Goal: Task Accomplishment & Management: Use online tool/utility

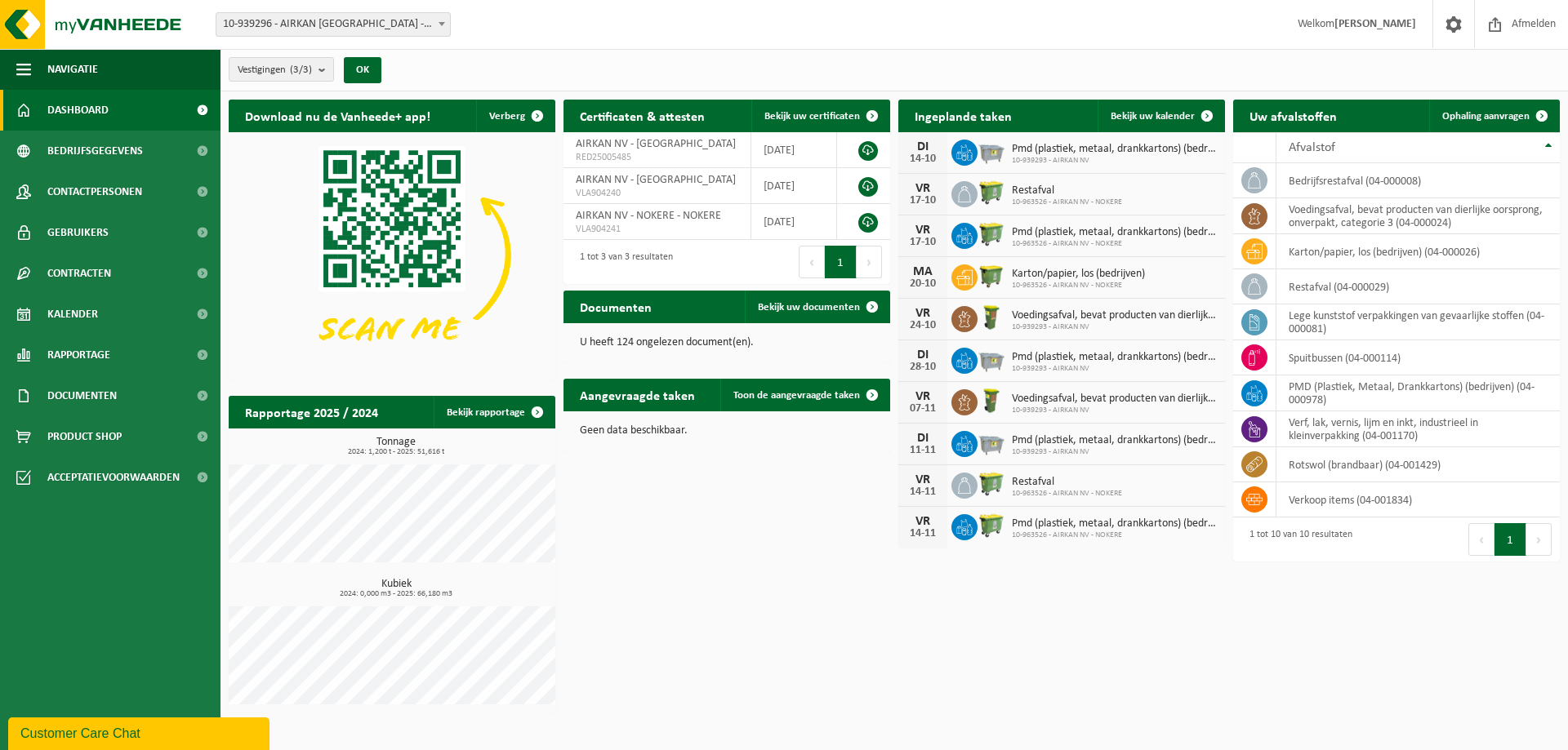
click at [99, 116] on span "Dashboard" at bounding box center [78, 110] width 61 height 41
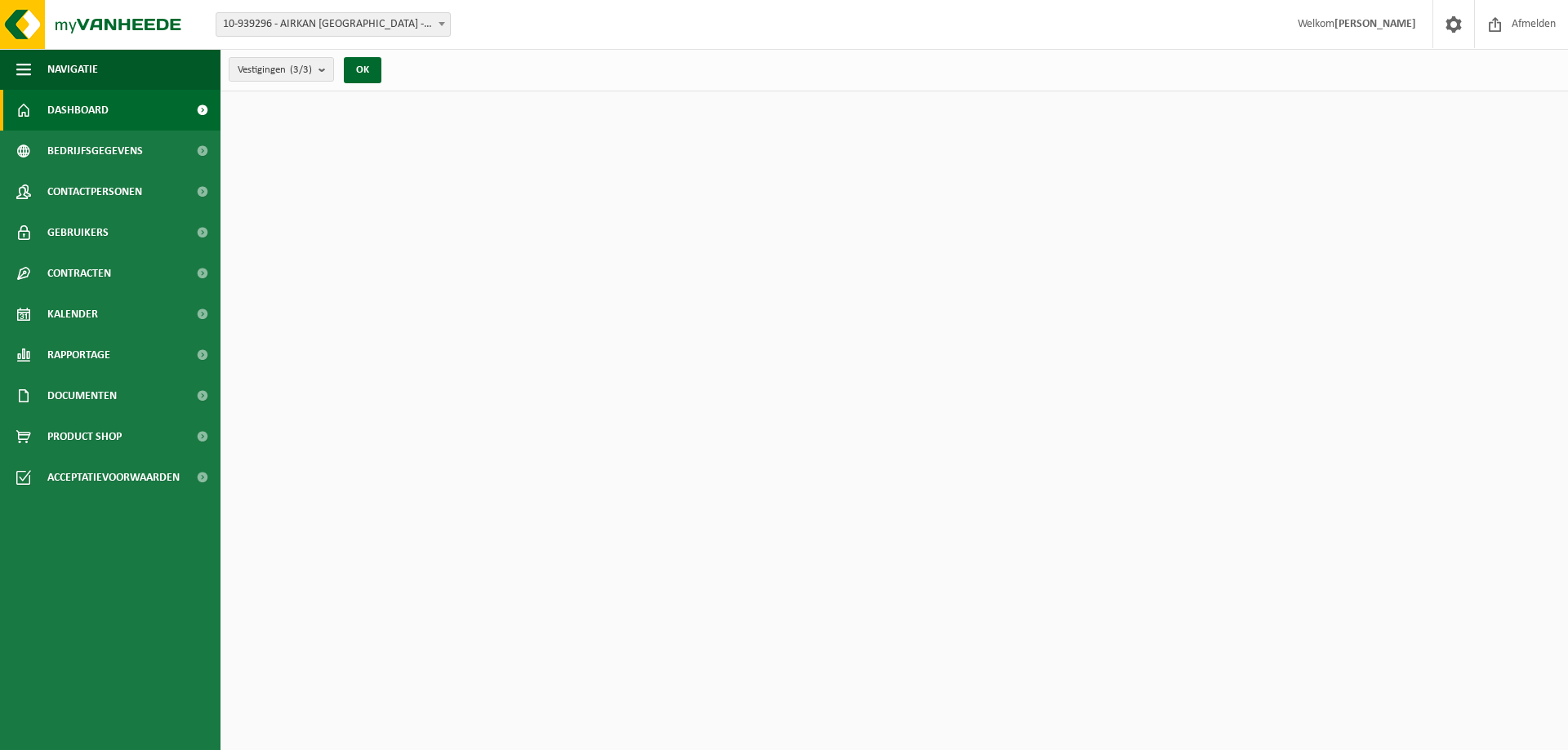
click at [98, 115] on span "Dashboard" at bounding box center [78, 110] width 61 height 41
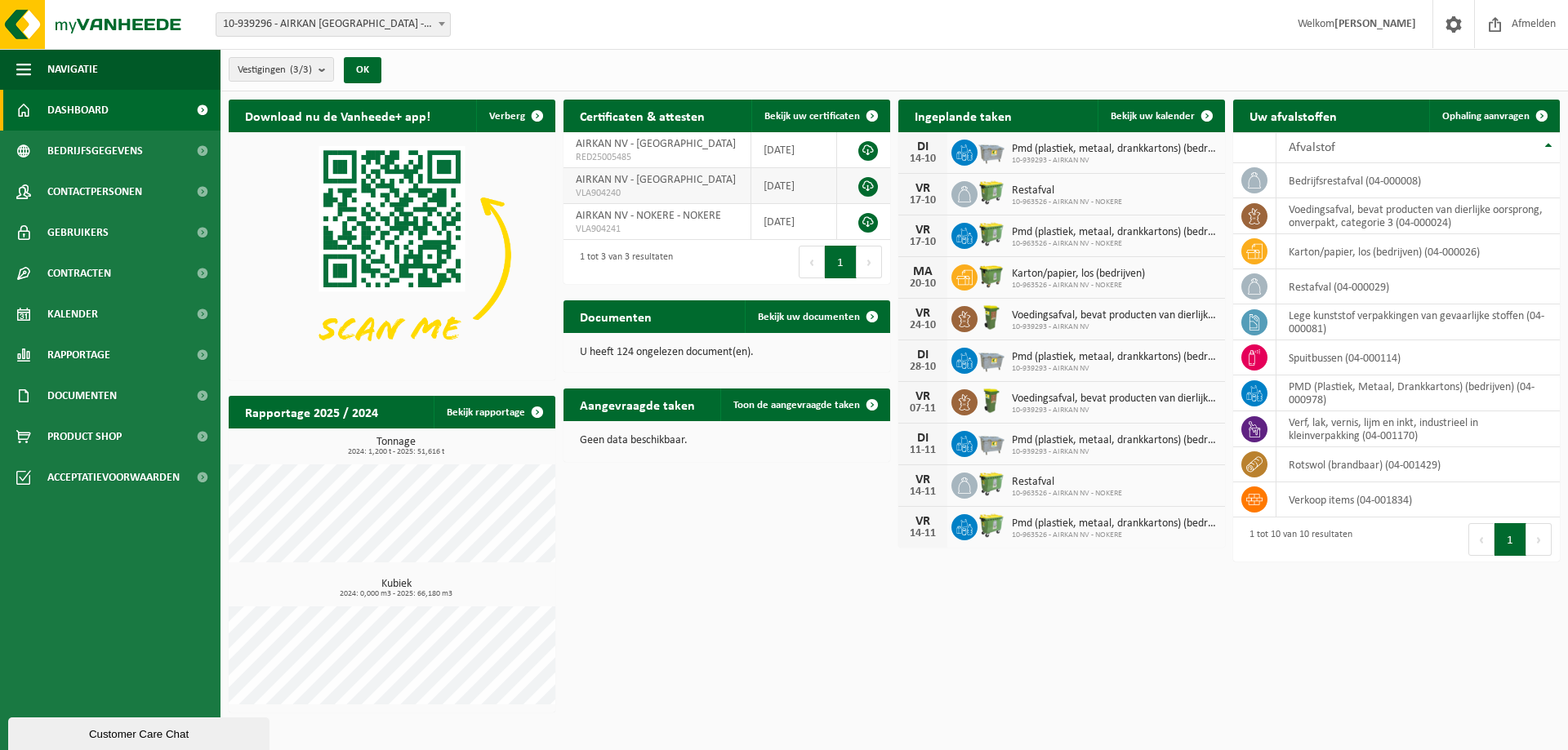
click at [678, 187] on span "VLA904240" at bounding box center [657, 193] width 163 height 13
click at [363, 72] on button "OK" at bounding box center [362, 70] width 38 height 26
click at [298, 72] on count "(3/3)" at bounding box center [301, 70] width 22 height 10
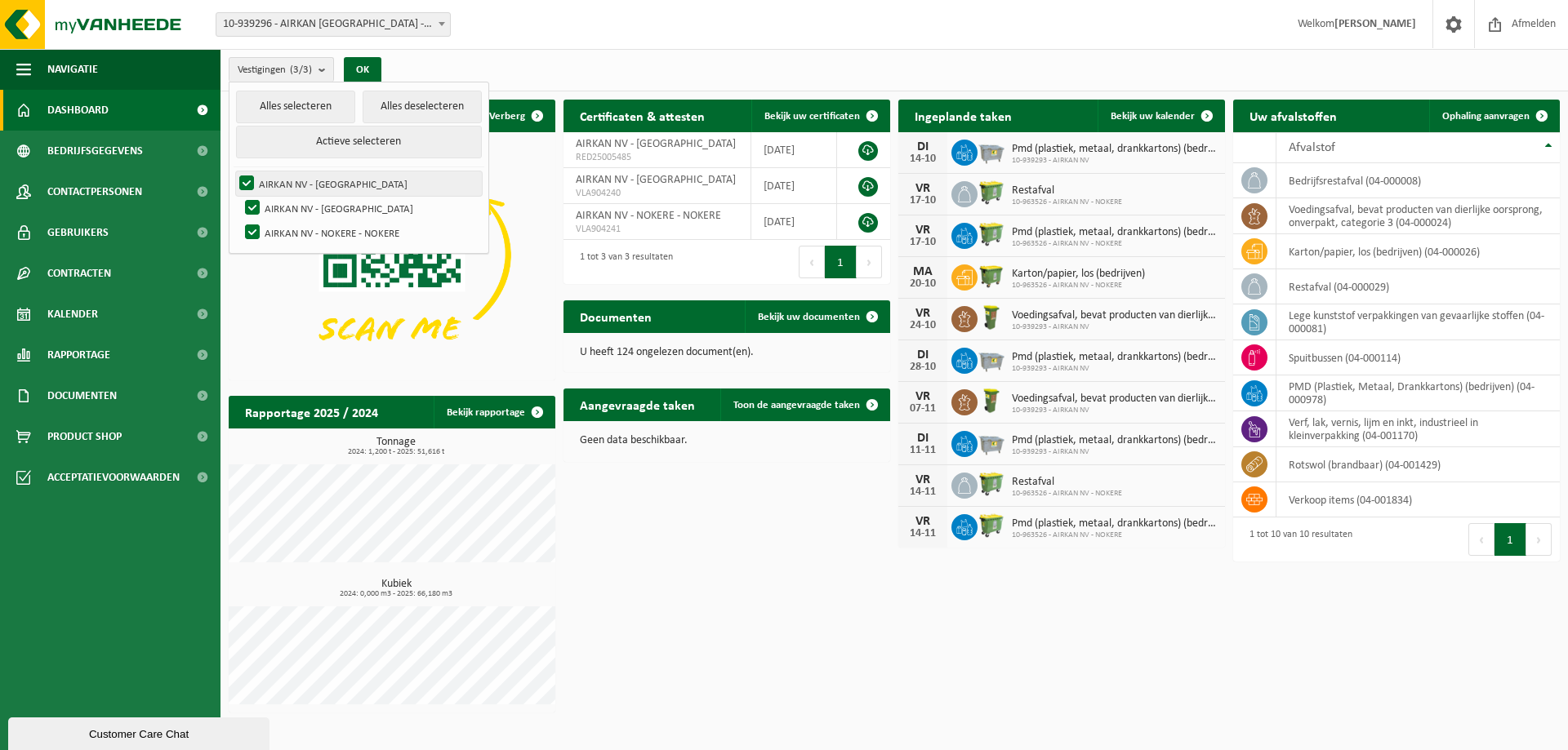
click at [252, 175] on label "AIRKAN NV - [GEOGRAPHIC_DATA]" at bounding box center [359, 183] width 246 height 25
click at [234, 171] on input "AIRKAN NV - [GEOGRAPHIC_DATA]" at bounding box center [233, 170] width 1 height 1
checkbox input "false"
click at [245, 224] on label "AIRKAN NV - NOKERE - NOKERE" at bounding box center [362, 233] width 240 height 25
click at [240, 221] on input "AIRKAN NV - NOKERE - NOKERE" at bounding box center [239, 220] width 1 height 1
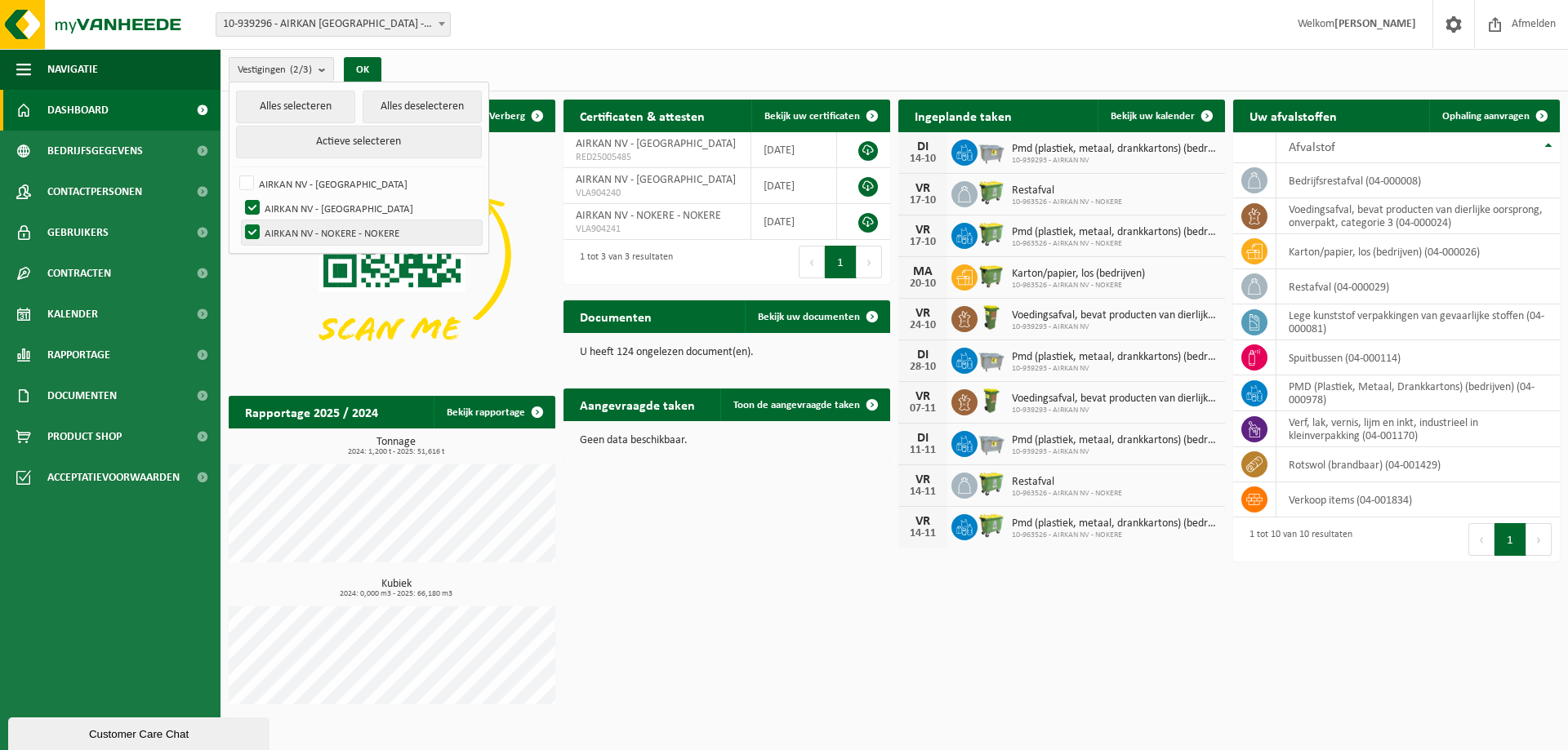
checkbox input "false"
click at [373, 66] on button "OK" at bounding box center [362, 70] width 38 height 26
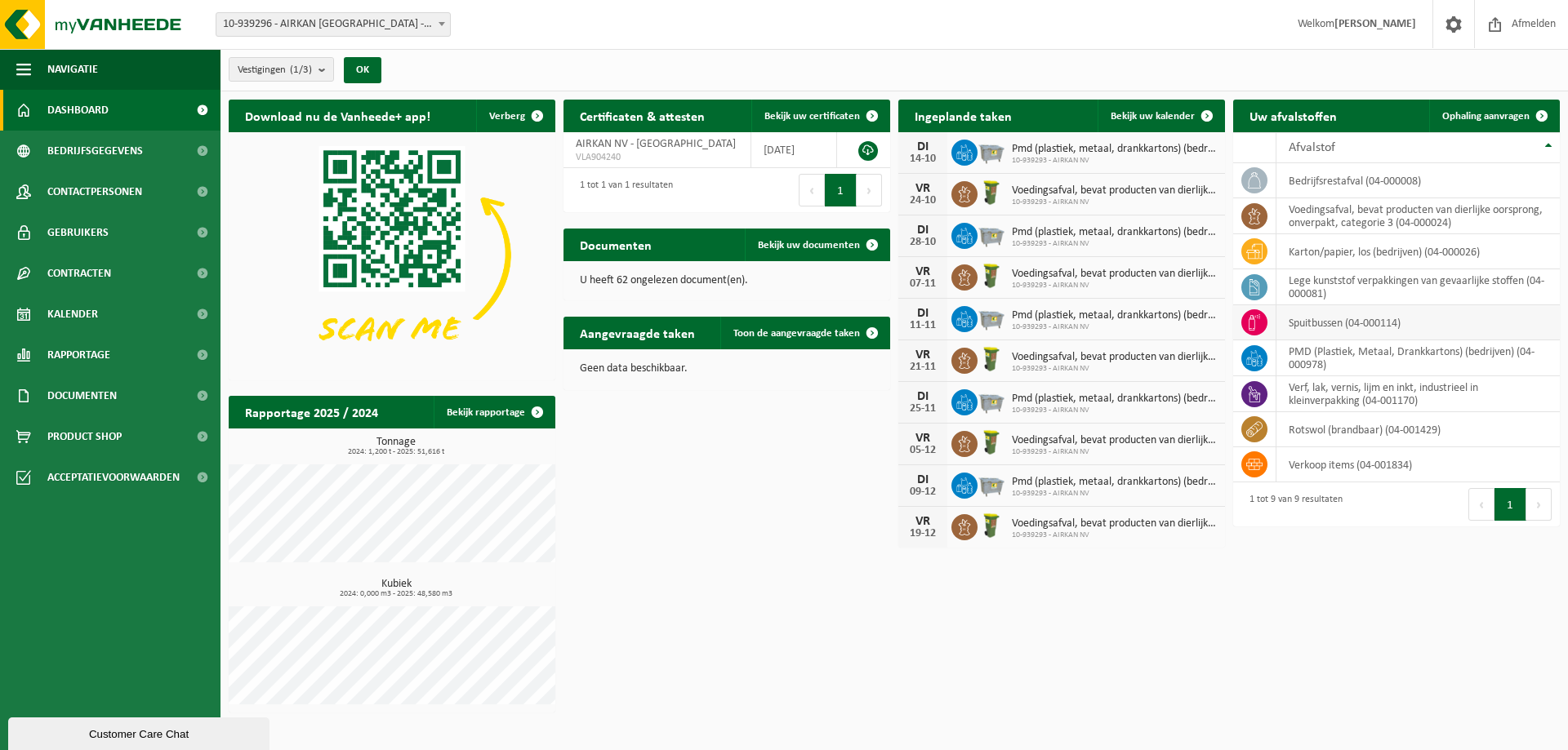
click at [1337, 324] on td "spuitbussen (04-000114)" at bounding box center [1418, 322] width 283 height 35
click at [1303, 284] on td "lege kunststof verpakkingen van gevaarlijke stoffen (04-000081)" at bounding box center [1418, 287] width 283 height 36
click at [1304, 245] on td "karton/papier, los (bedrijven) (04-000026)" at bounding box center [1418, 251] width 283 height 35
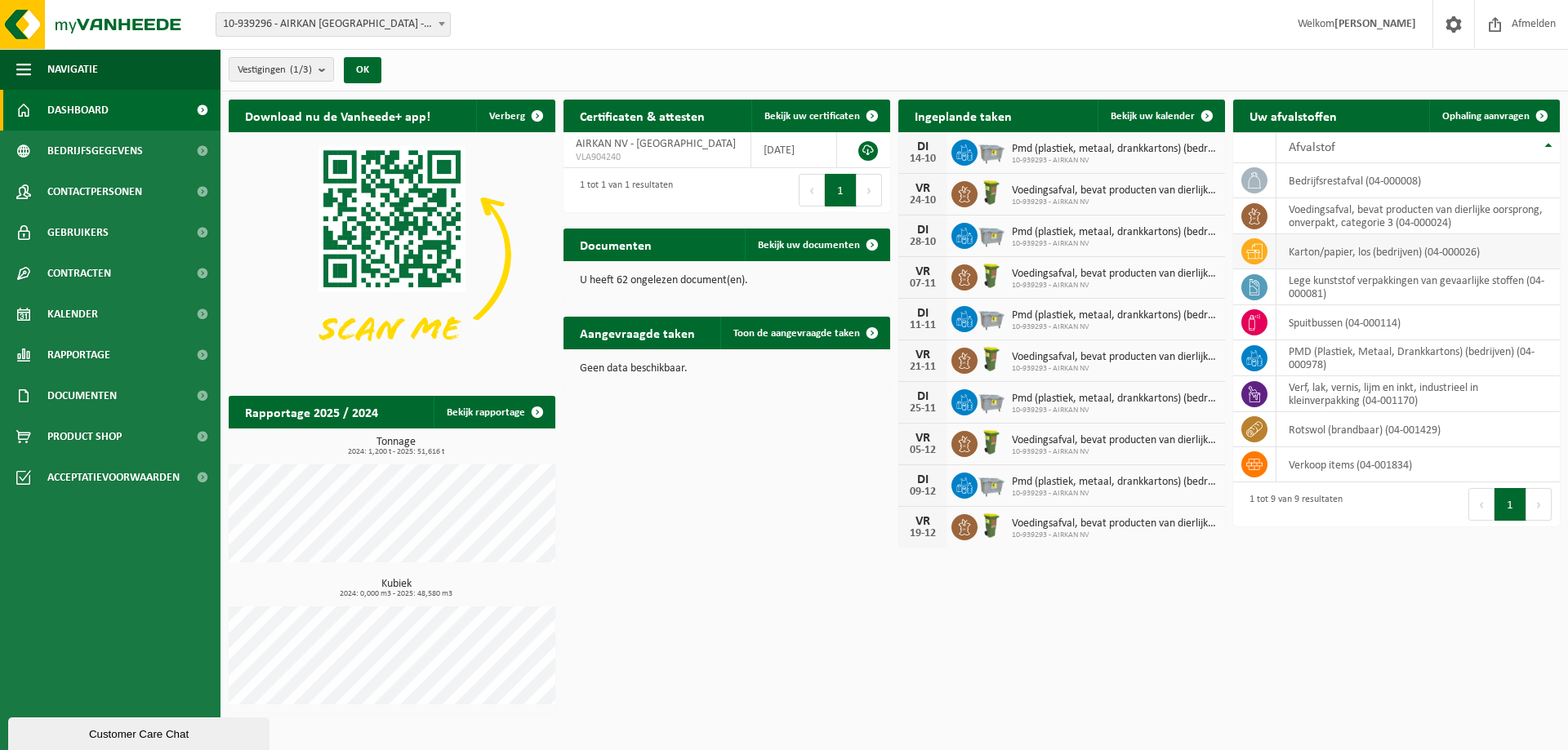
click at [1256, 249] on icon at bounding box center [1253, 251] width 16 height 14
click at [1510, 111] on span "Ophaling aanvragen" at bounding box center [1485, 116] width 87 height 10
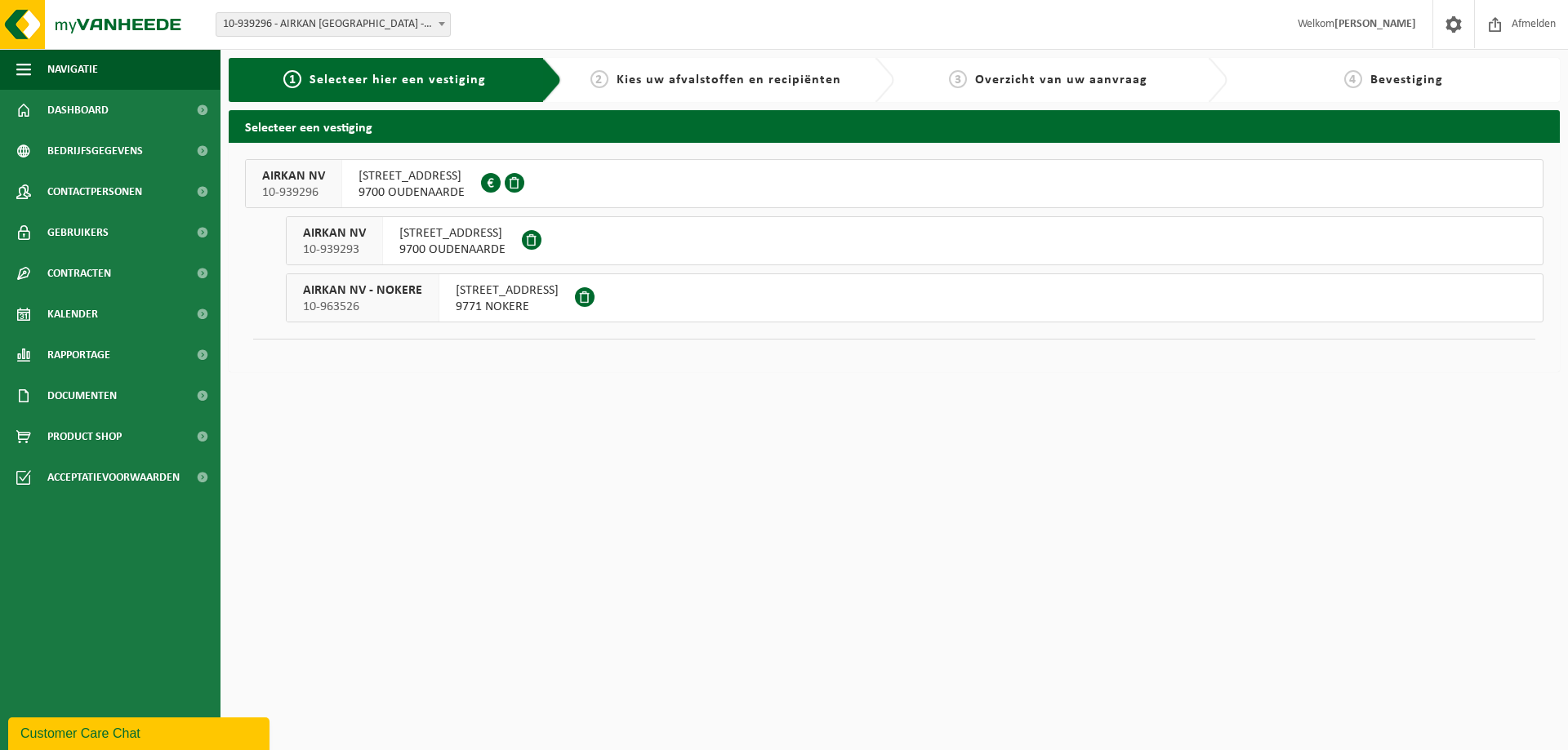
click at [438, 230] on span "BERCHEMWEG 105" at bounding box center [452, 233] width 106 height 16
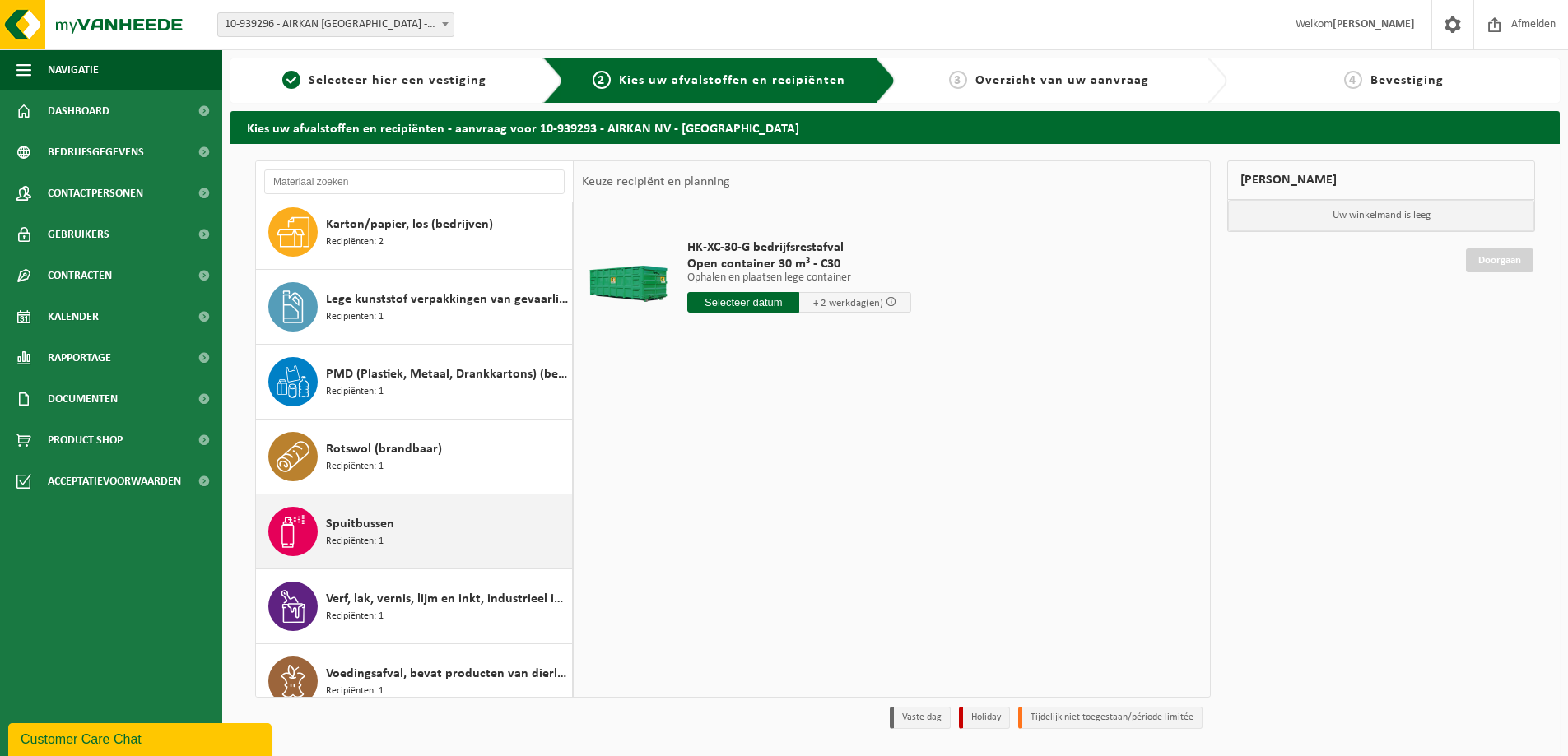
click at [430, 553] on div "Spuitbussen Recipiënten: 1" at bounding box center [447, 531] width 242 height 49
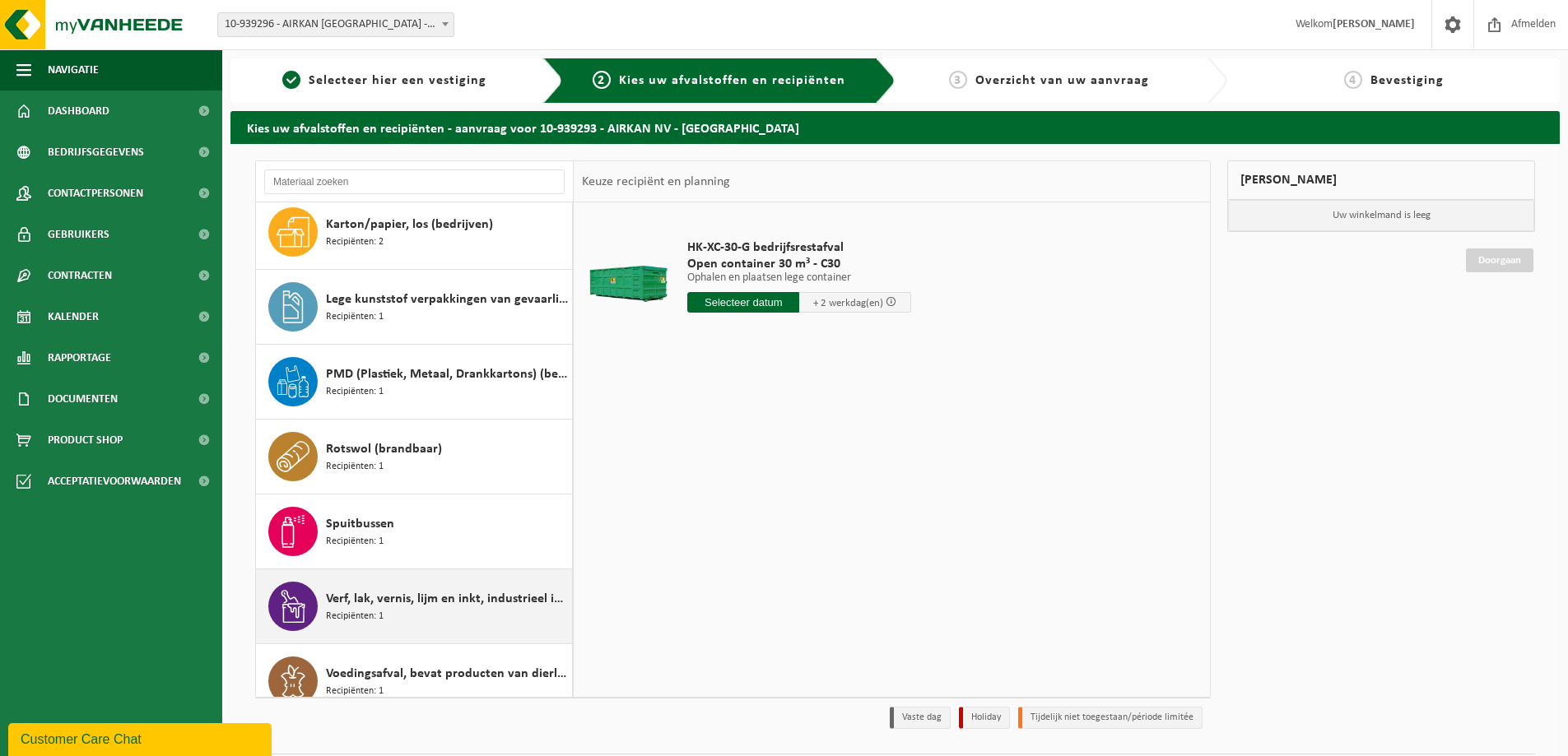
scroll to position [104, 0]
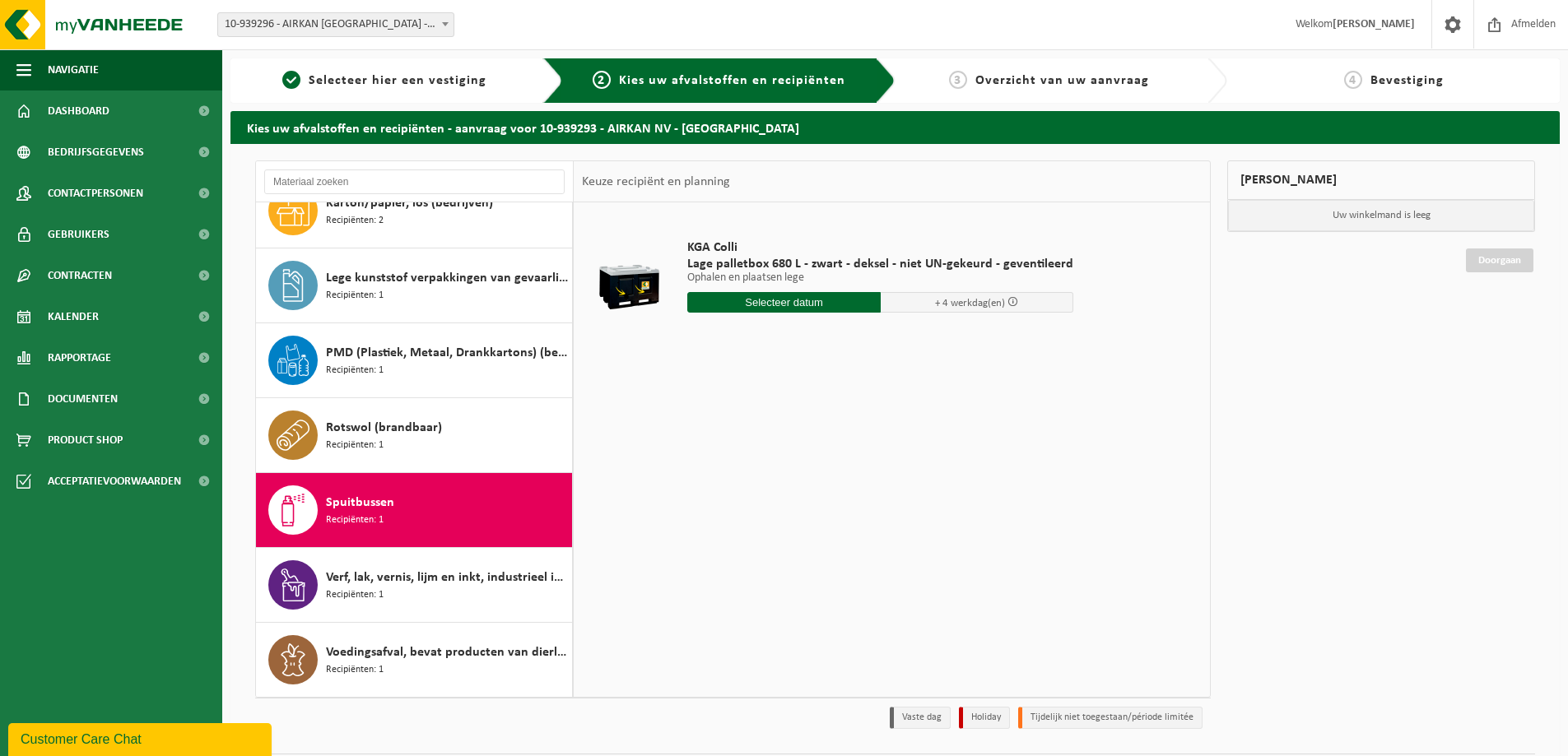
click at [824, 306] on input "text" at bounding box center [784, 302] width 193 height 21
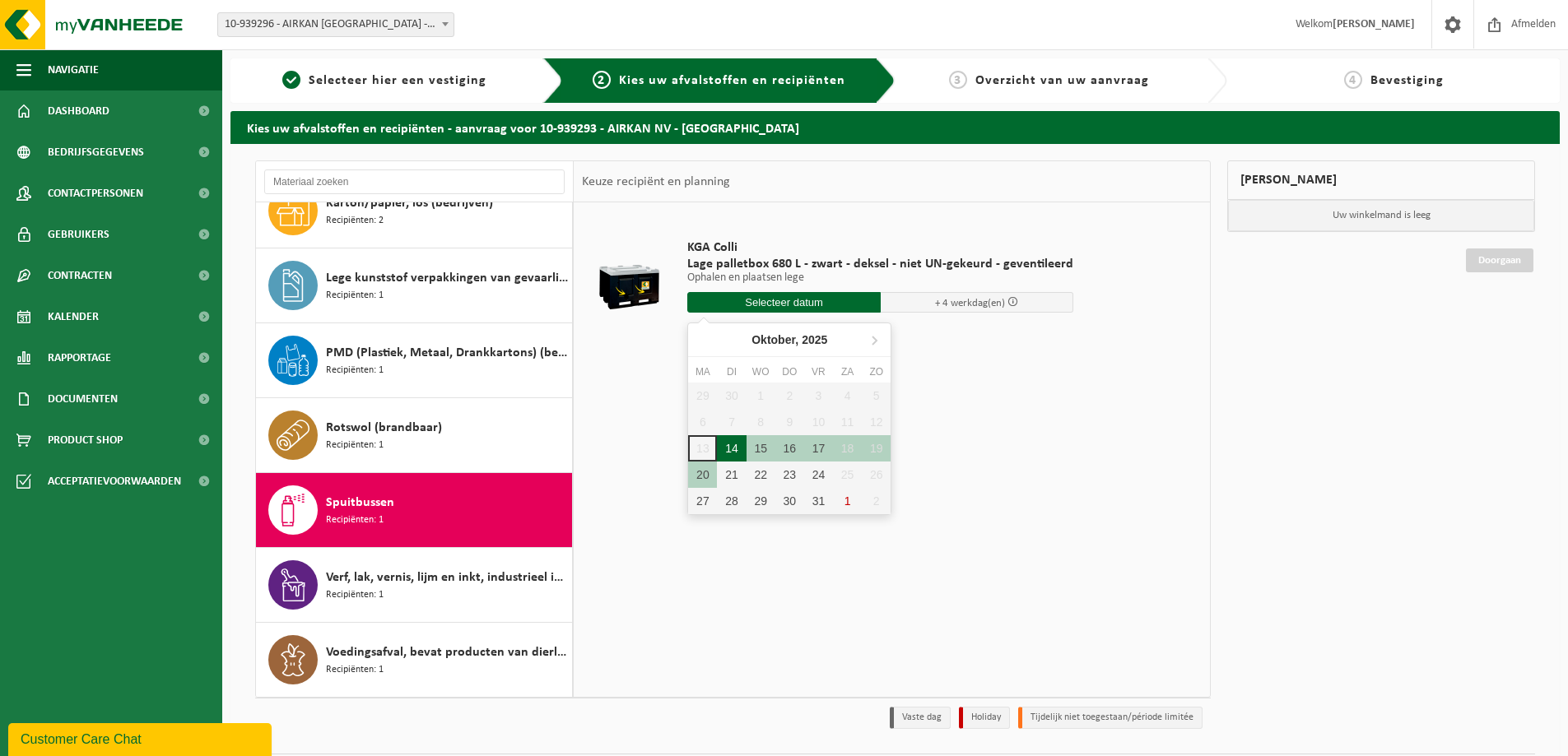
click at [724, 445] on div "14" at bounding box center [732, 448] width 29 height 27
type input "Van 2025-10-14"
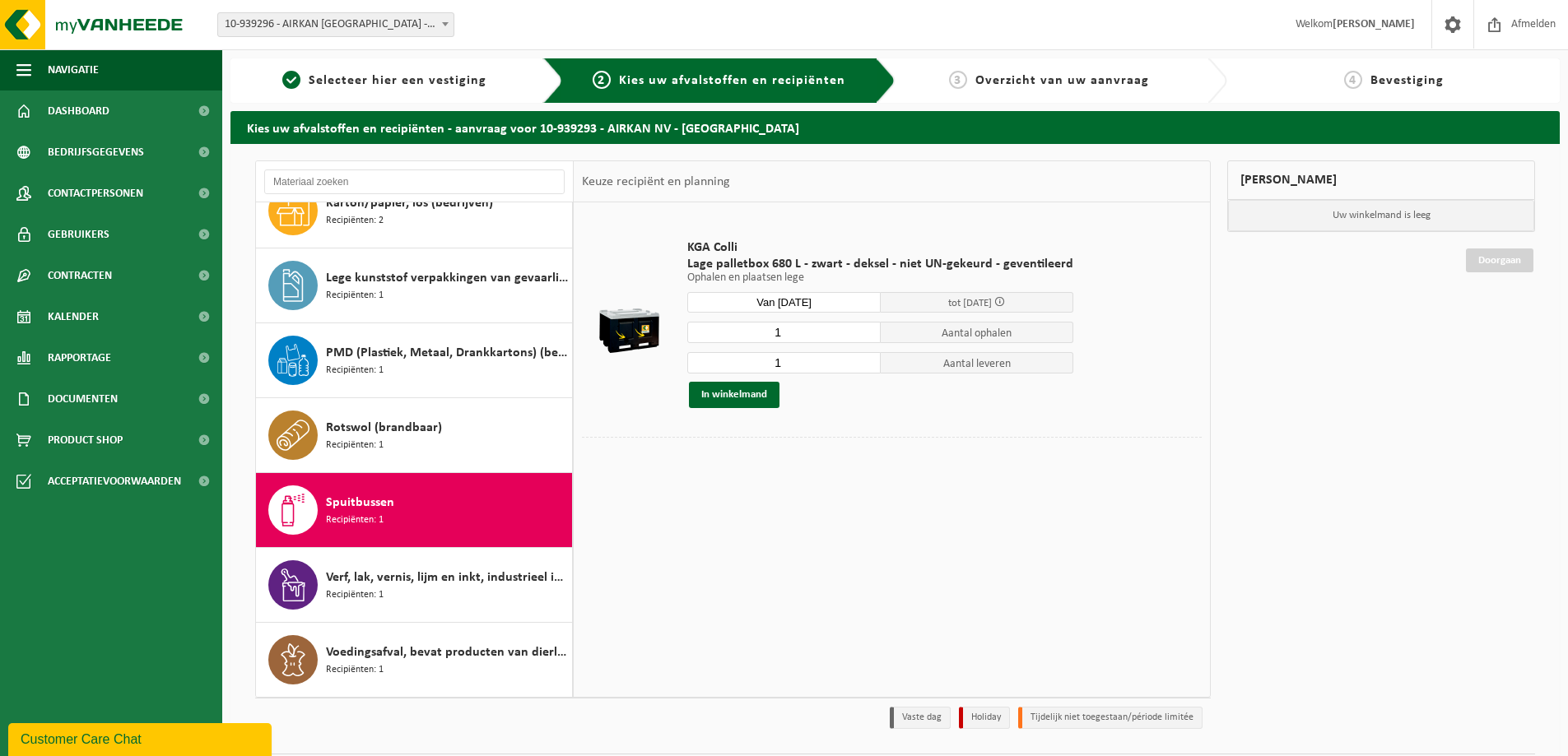
drag, startPoint x: 748, startPoint y: 394, endPoint x: 759, endPoint y: 462, distance: 68.9
click at [759, 462] on td at bounding box center [891, 453] width 620 height 34
click at [756, 393] on button "In winkelmand" at bounding box center [733, 394] width 90 height 27
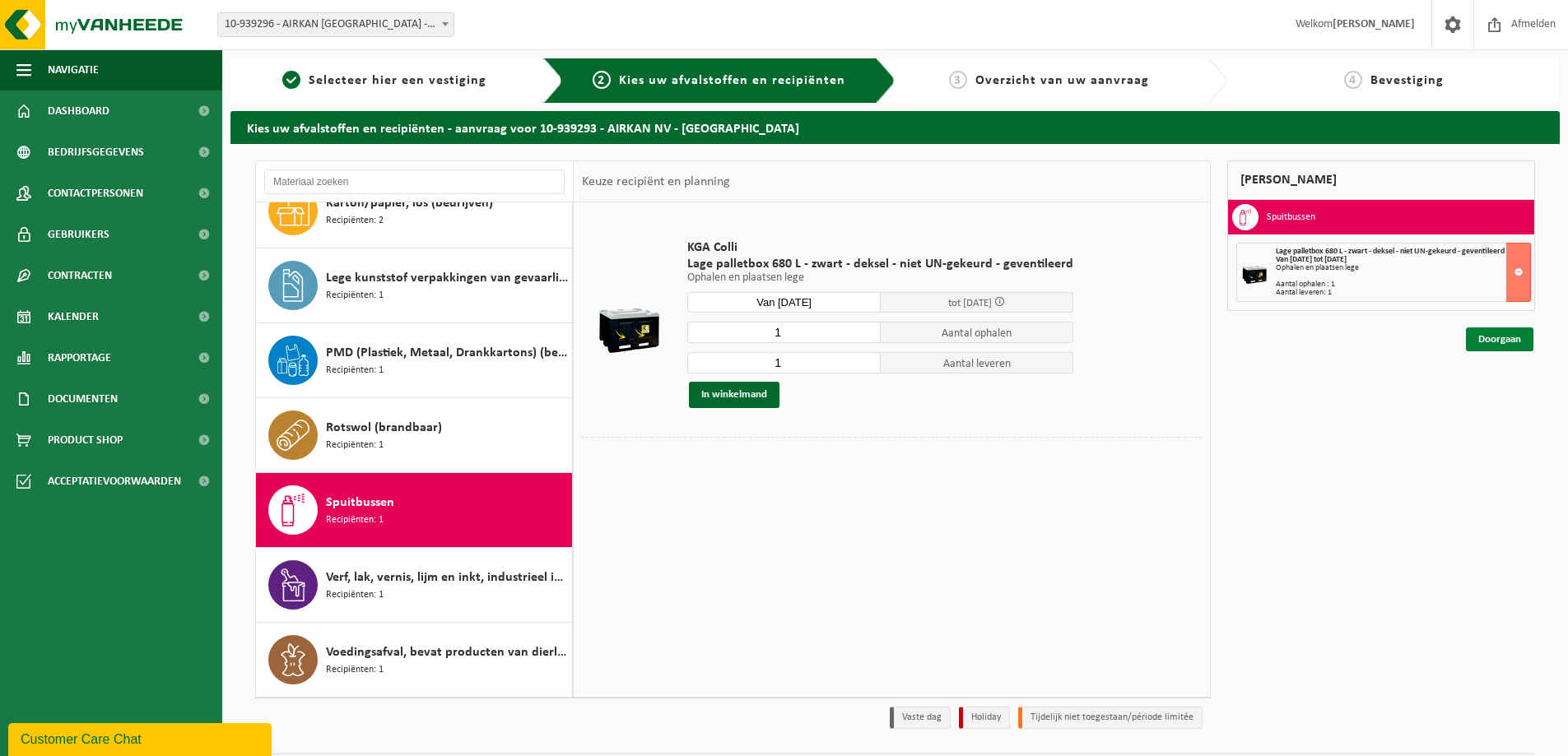
click at [1492, 341] on link "Doorgaan" at bounding box center [1499, 339] width 68 height 24
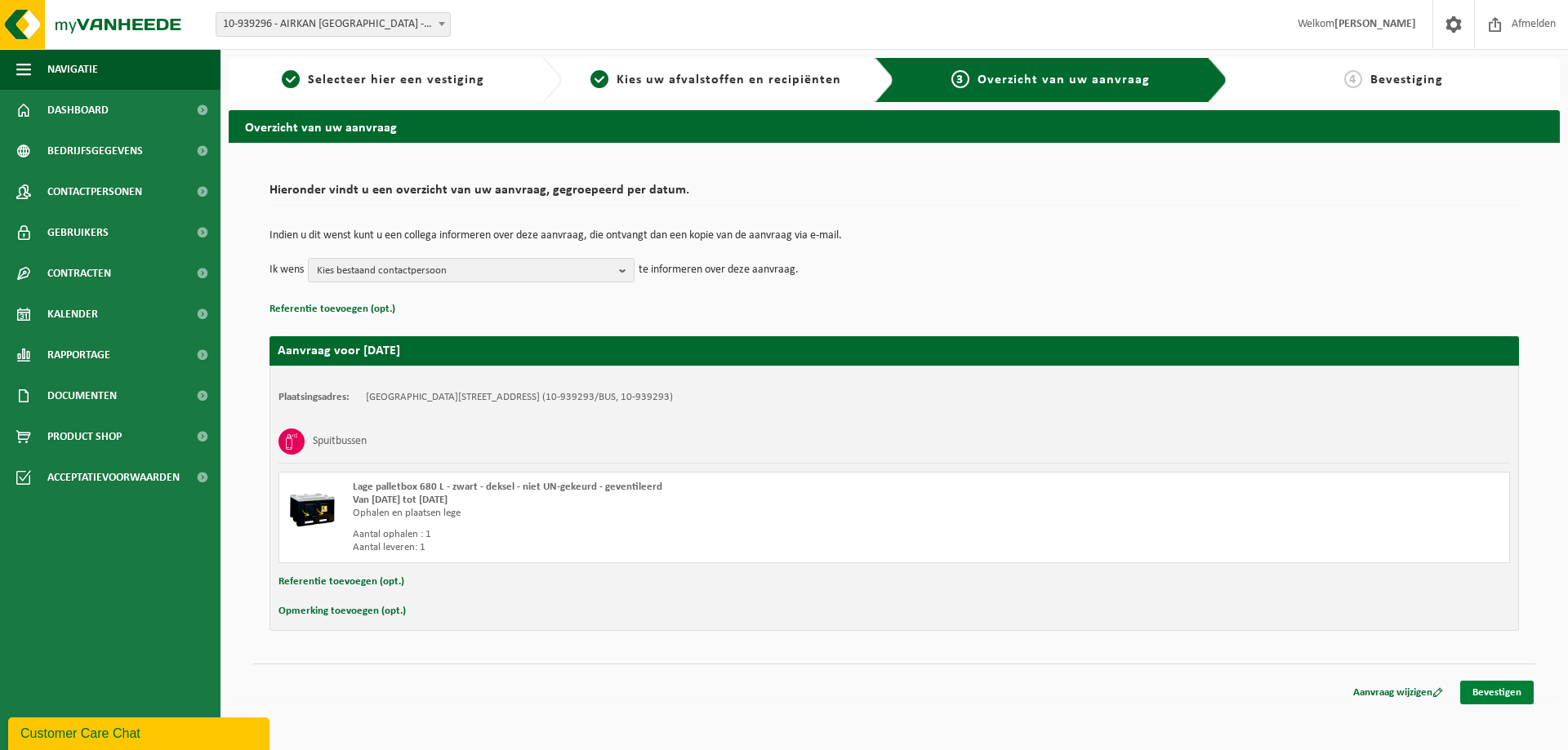
click at [1484, 688] on link "Bevestigen" at bounding box center [1496, 693] width 73 height 24
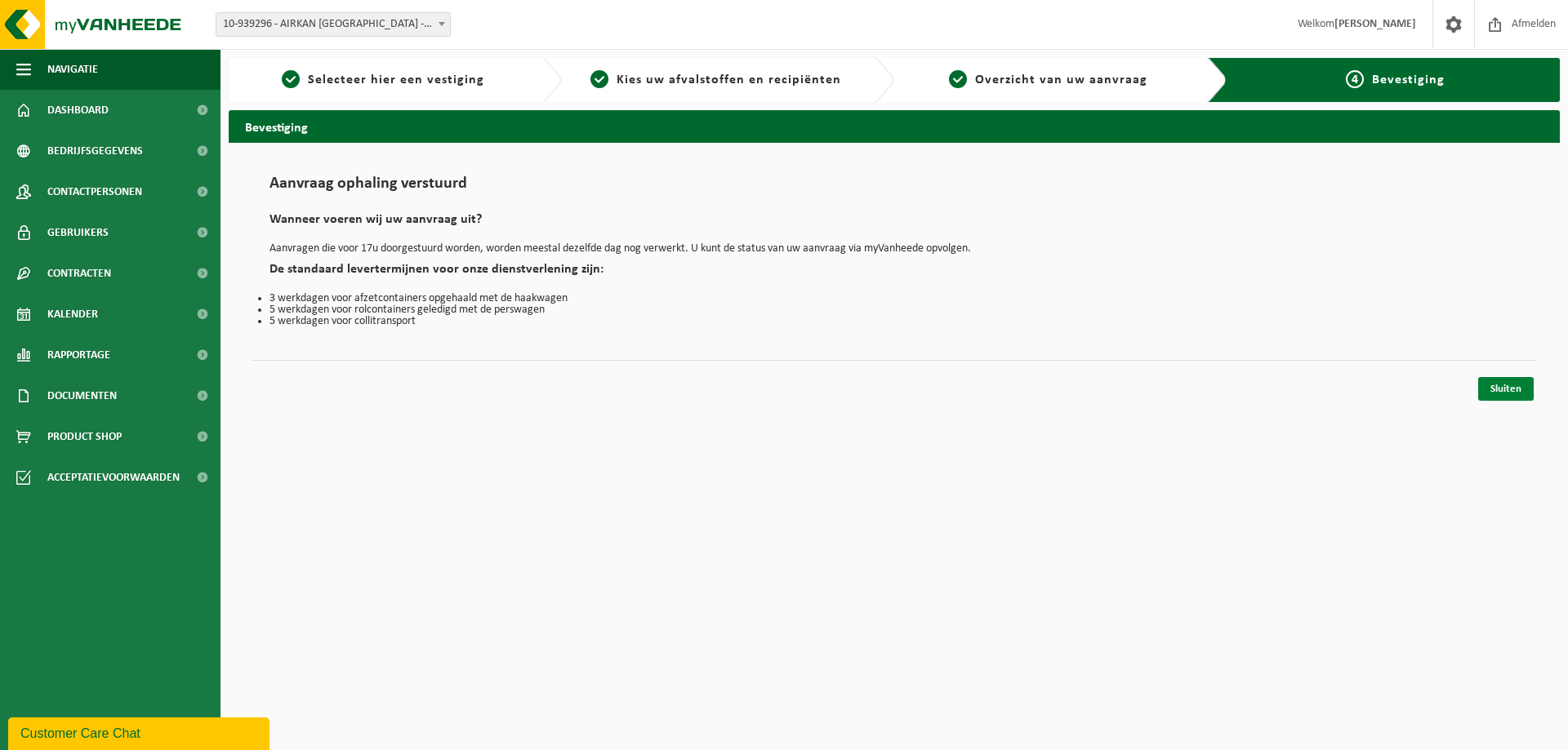
click at [1501, 392] on link "Sluiten" at bounding box center [1505, 389] width 55 height 24
